Goal: Task Accomplishment & Management: Manage account settings

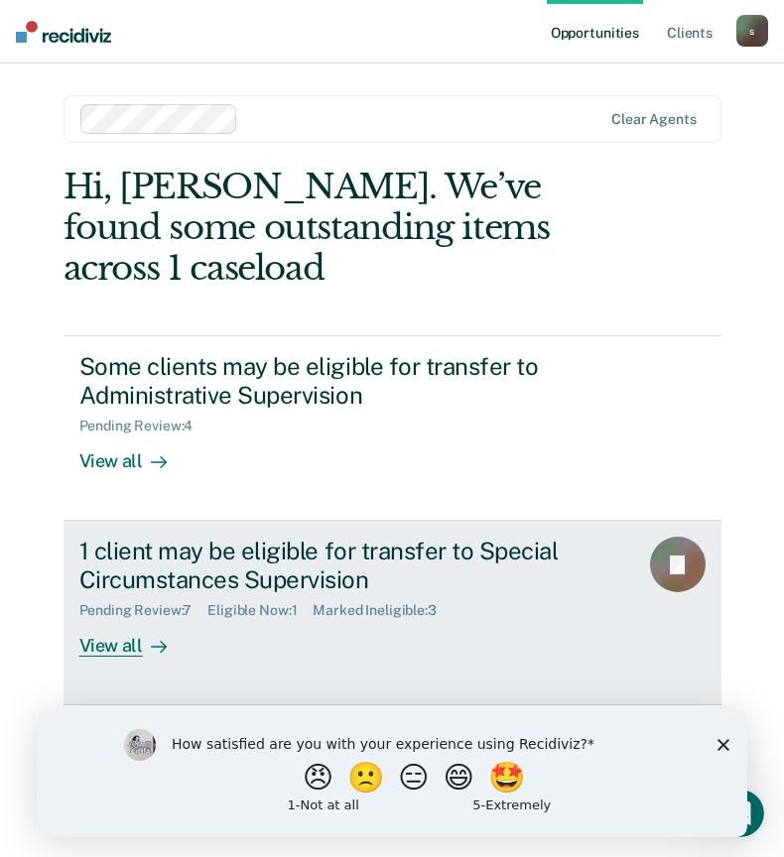
click at [96, 651] on div "View all" at bounding box center [134, 638] width 111 height 39
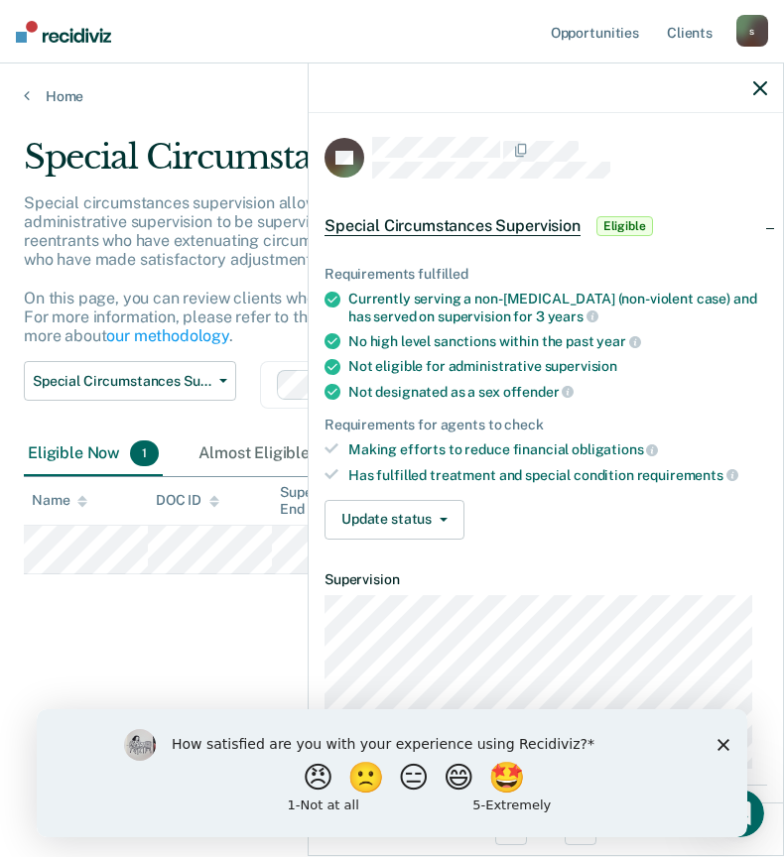
click at [123, 707] on div "Special Circumstances Supervision Special circumstances supervision allows reen…" at bounding box center [392, 423] width 736 height 572
click at [241, 650] on div "Special Circumstances Supervision Special circumstances supervision allows reen…" at bounding box center [392, 423] width 736 height 572
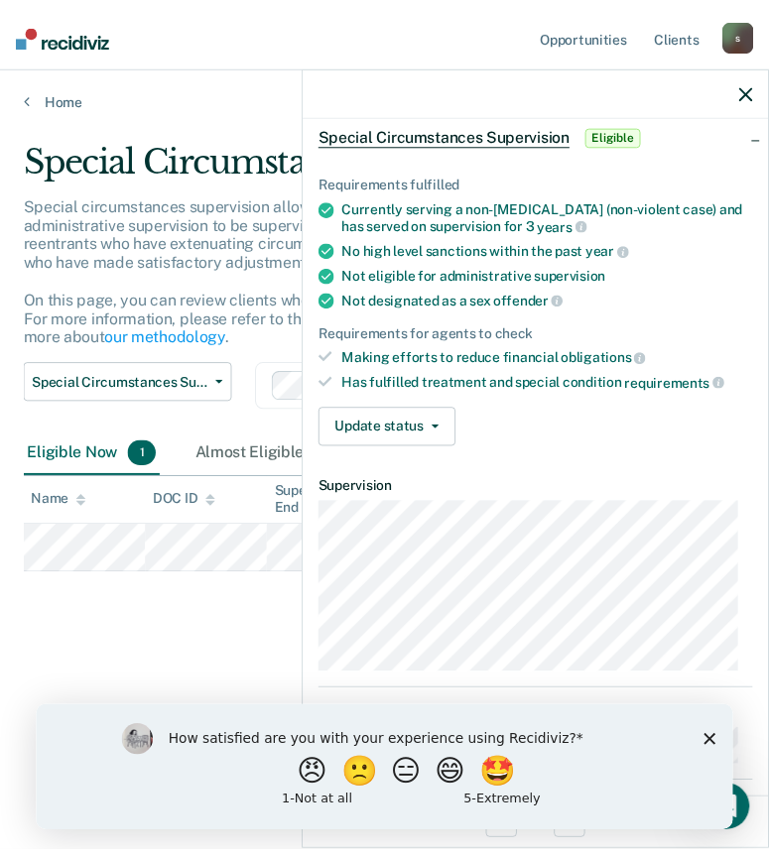
scroll to position [263, 0]
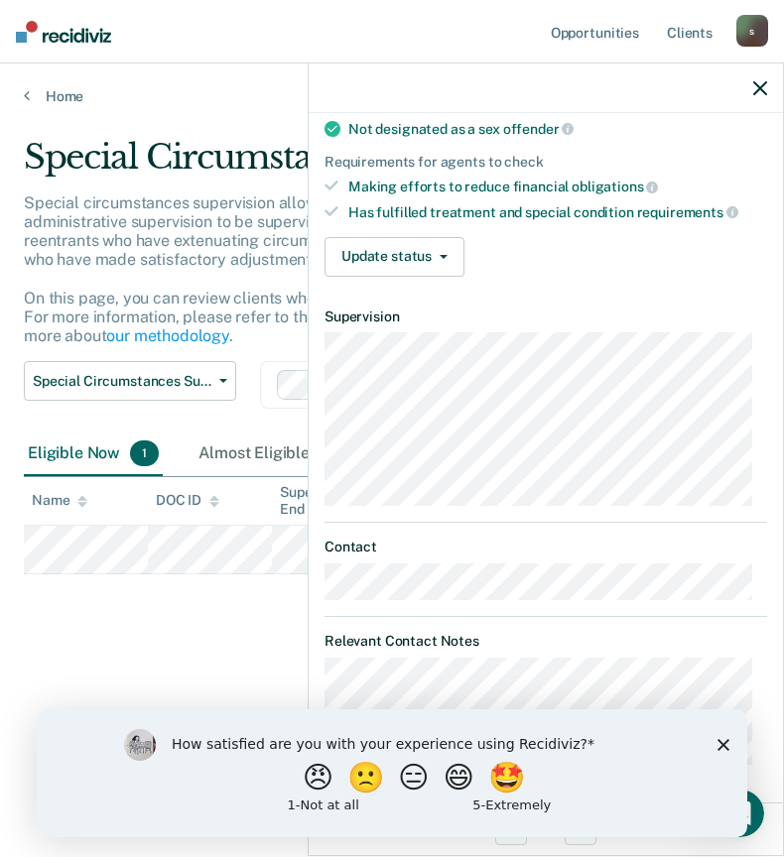
click at [207, 651] on div "Special Circumstances Supervision Special circumstances supervision allows reen…" at bounding box center [392, 423] width 736 height 572
click at [225, 654] on div "Special Circumstances Supervision Special circumstances supervision allows reen…" at bounding box center [392, 423] width 736 height 572
click at [267, 458] on div "Almost Eligible 0" at bounding box center [274, 455] width 160 height 44
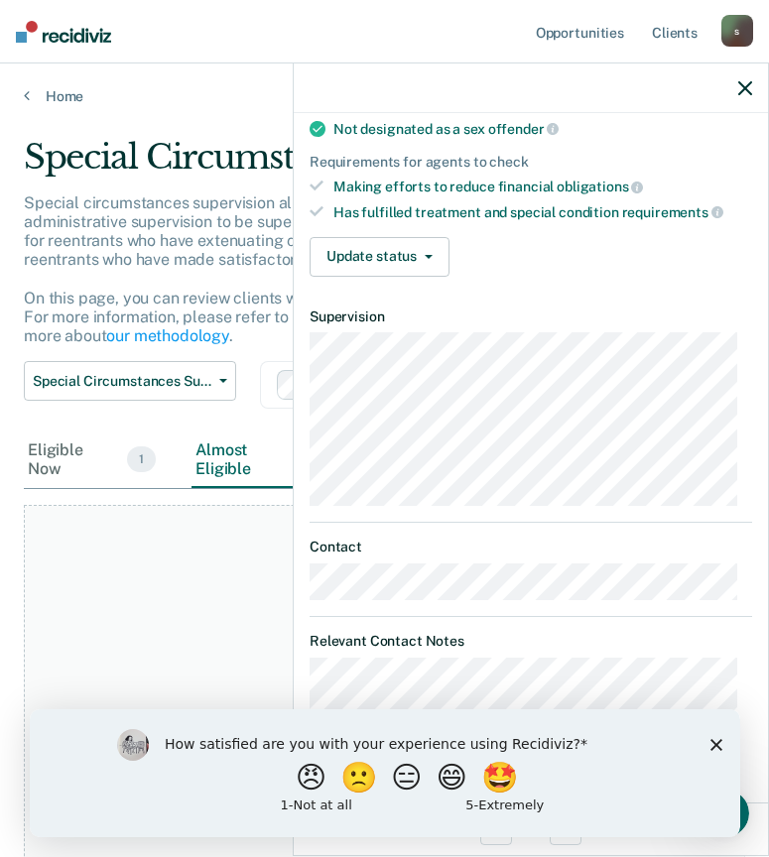
click at [739, 96] on div at bounding box center [531, 89] width 474 height 50
click at [741, 95] on icon "button" at bounding box center [745, 88] width 14 height 14
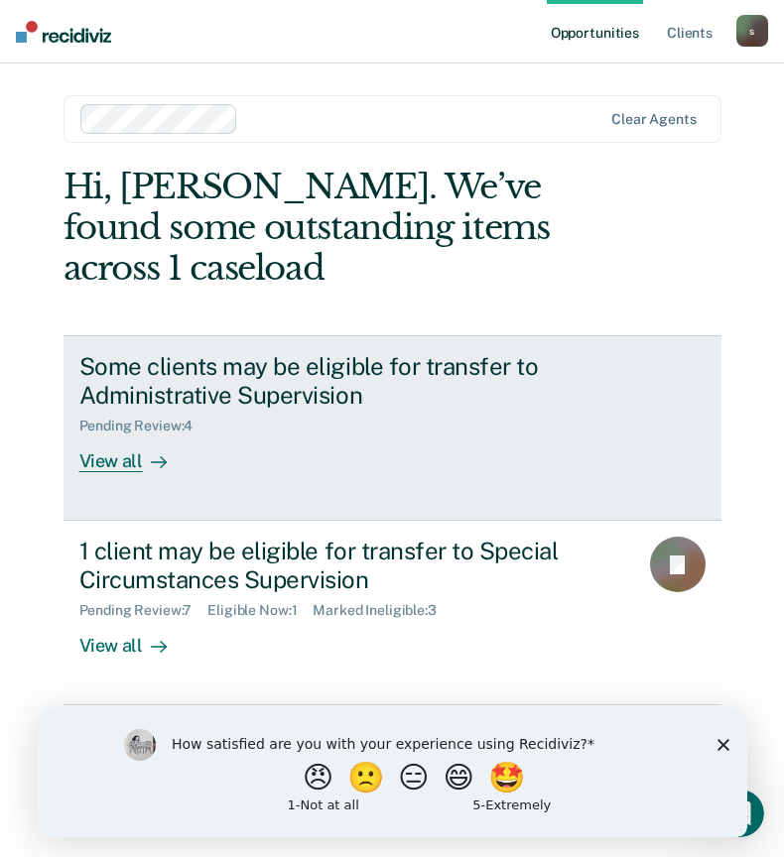
click at [128, 454] on div "View all" at bounding box center [134, 454] width 111 height 39
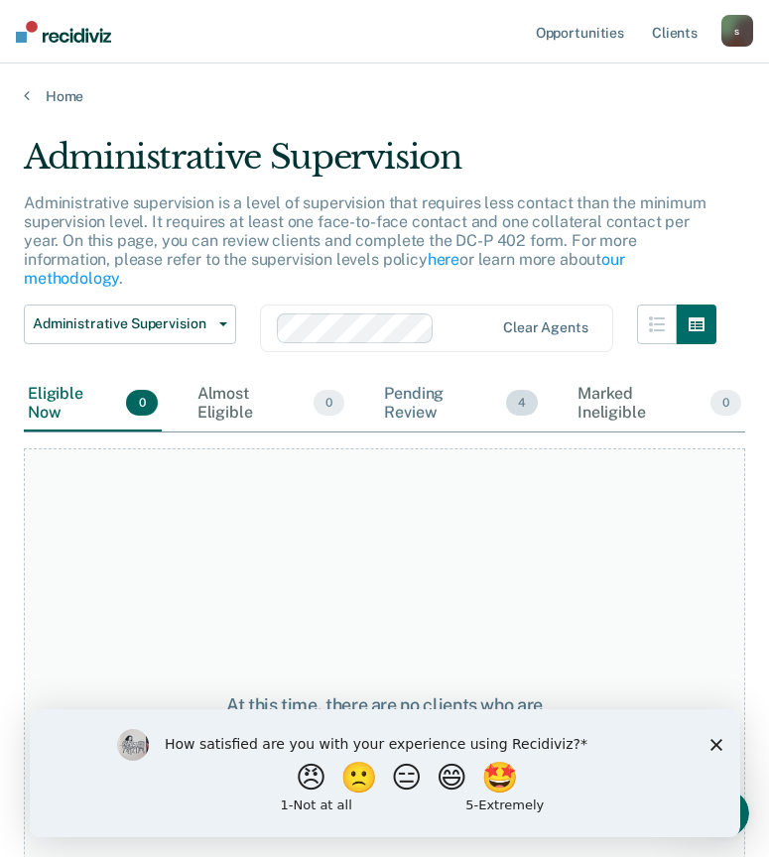
click at [471, 384] on div "Pending Review 4" at bounding box center [461, 404] width 162 height 56
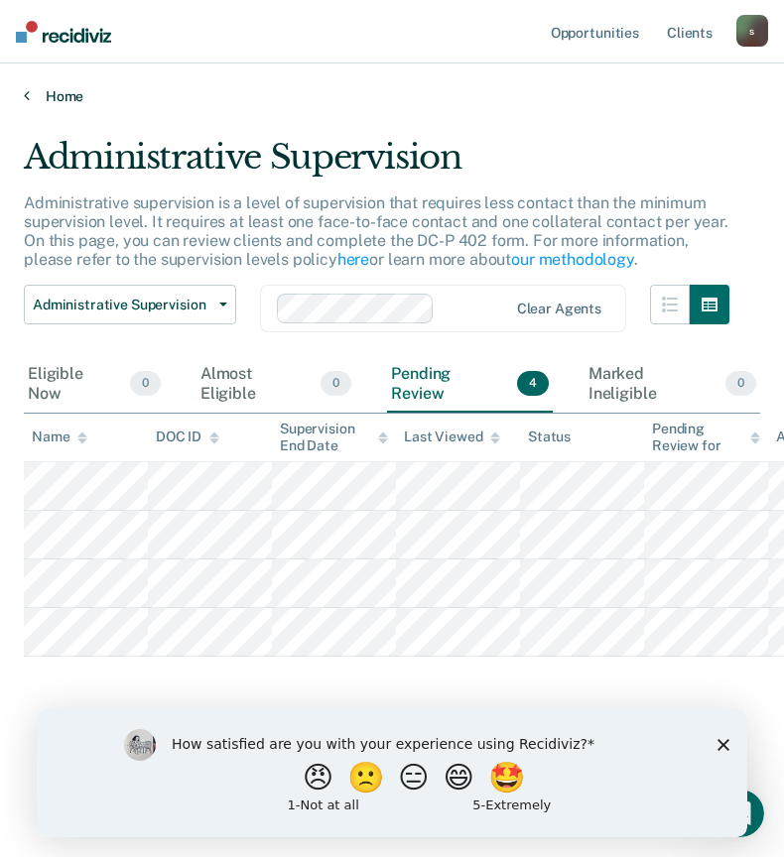
click at [57, 91] on link "Home" at bounding box center [392, 96] width 736 height 18
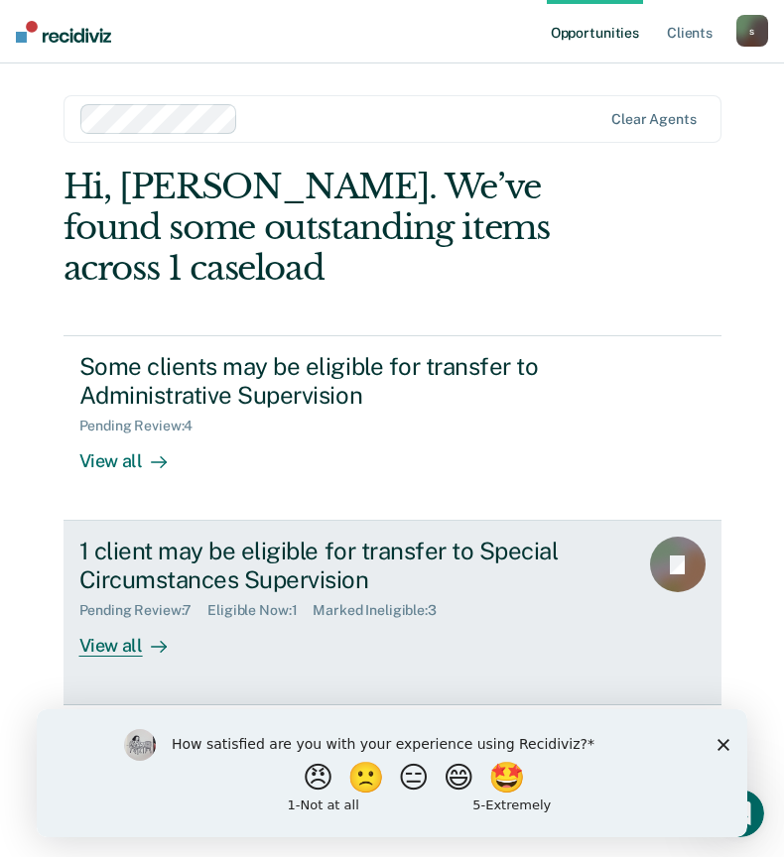
click at [251, 580] on div "1 client may be eligible for transfer to Special Circumstances Supervision" at bounding box center [350, 566] width 543 height 58
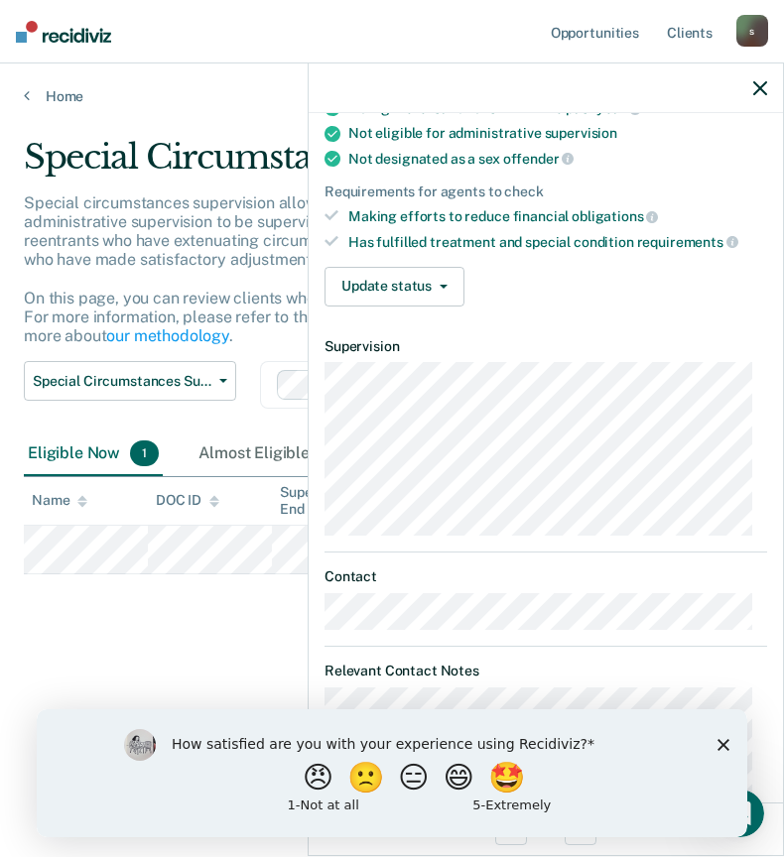
scroll to position [263, 0]
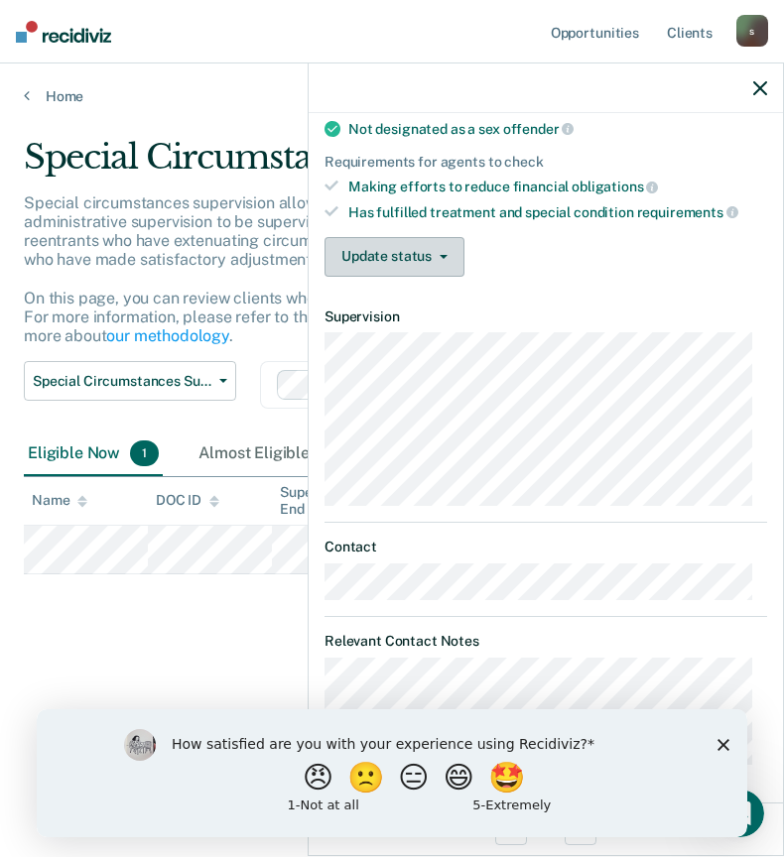
click at [384, 242] on button "Update status" at bounding box center [394, 257] width 140 height 40
click at [725, 741] on polygon "Close survey" at bounding box center [723, 744] width 12 height 12
